Goal: Use online tool/utility: Use online tool/utility

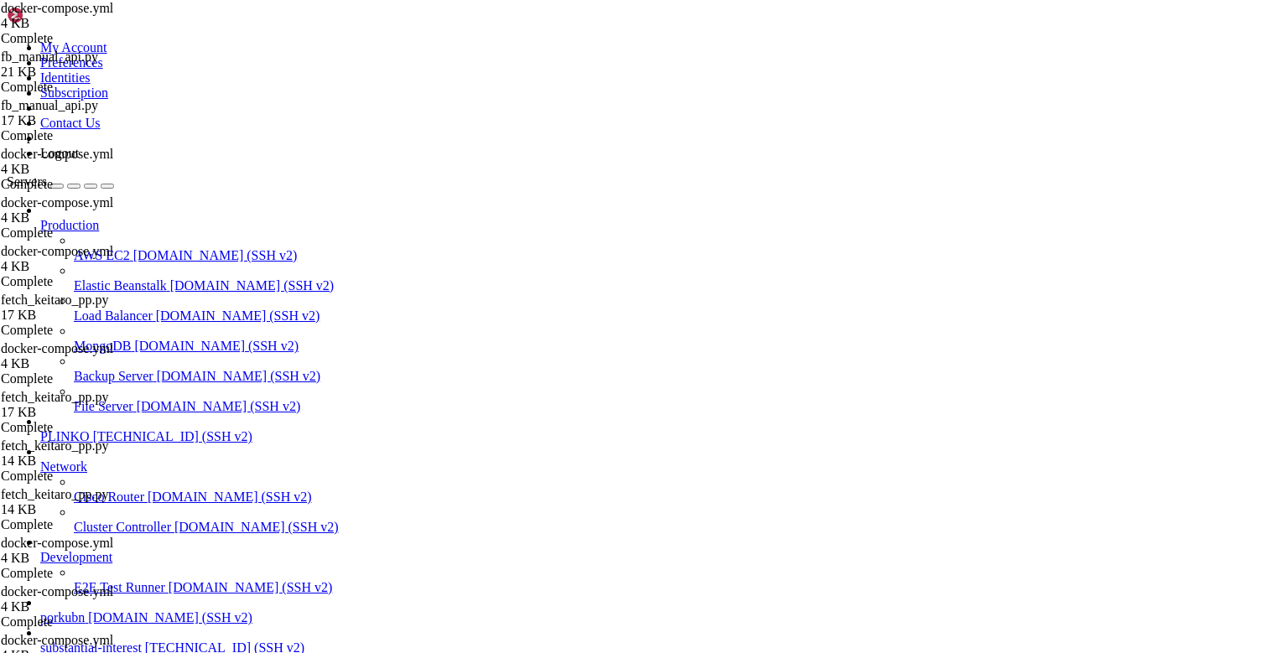
scroll to position [13, 0]
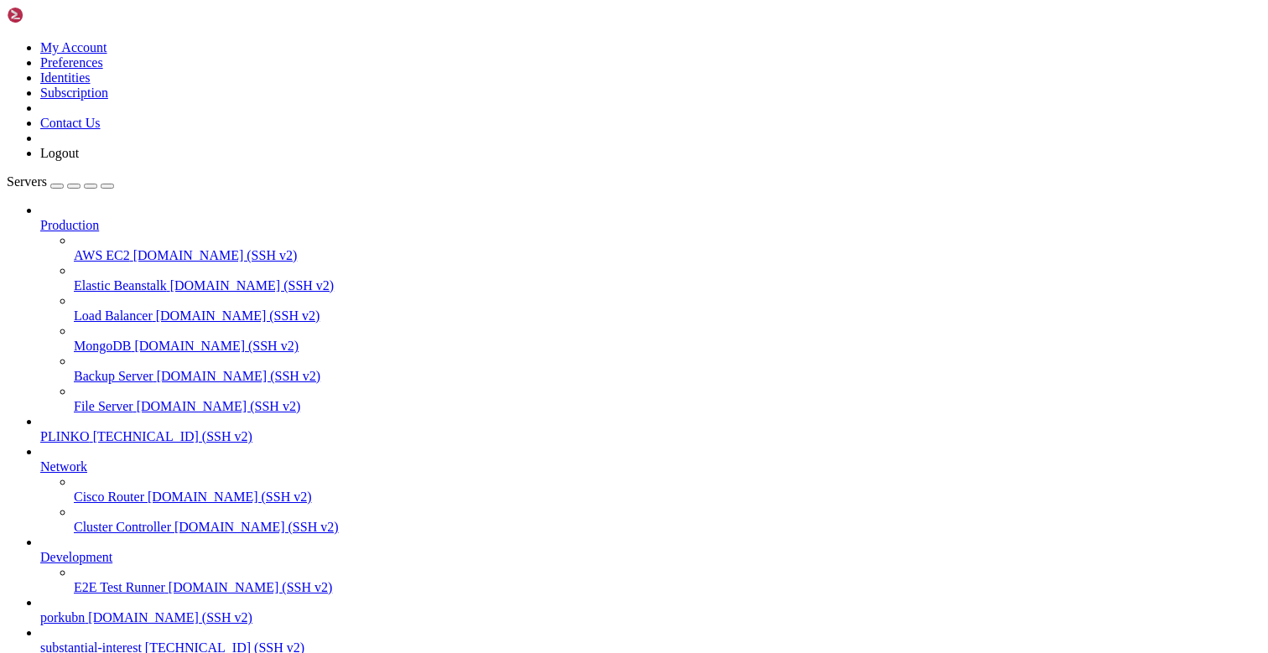
scroll to position [112, 0]
click at [45, 640] on link "substantial-interest [TECHNICAL_ID] (SSH v2)" at bounding box center [650, 647] width 1221 height 15
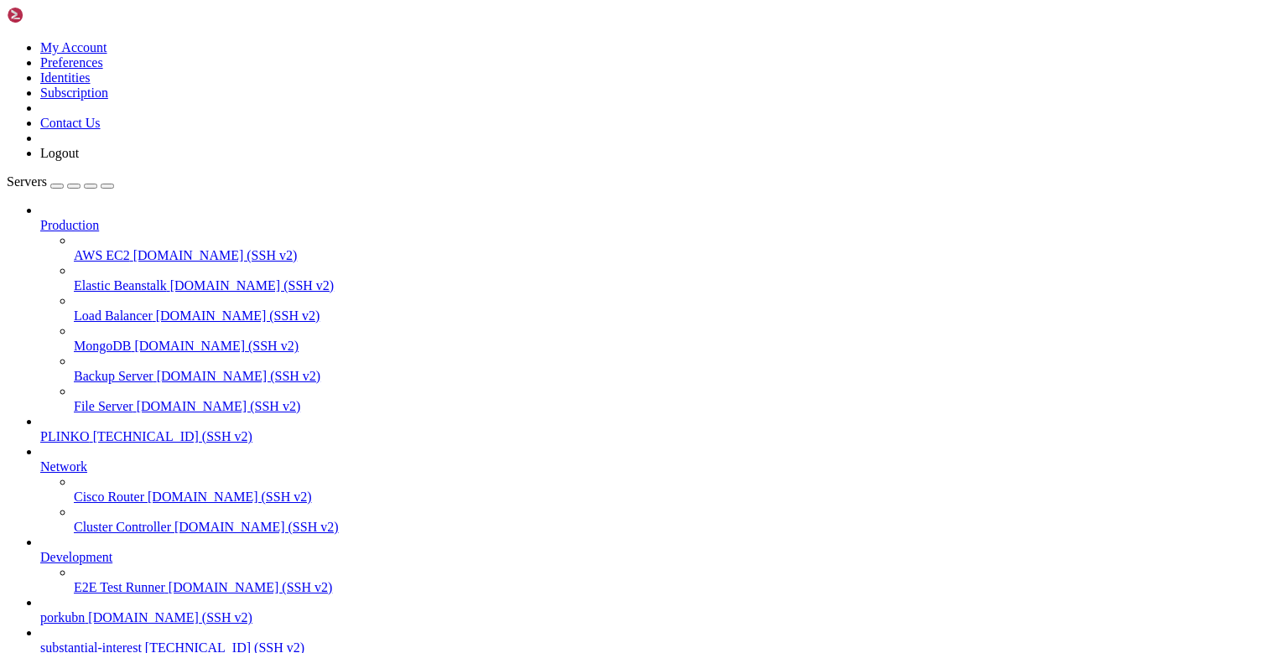
type input "/root"
drag, startPoint x: 108, startPoint y: 1347, endPoint x: 14, endPoint y: 1488, distance: 169.3
